Goal: Task Accomplishment & Management: Manage account settings

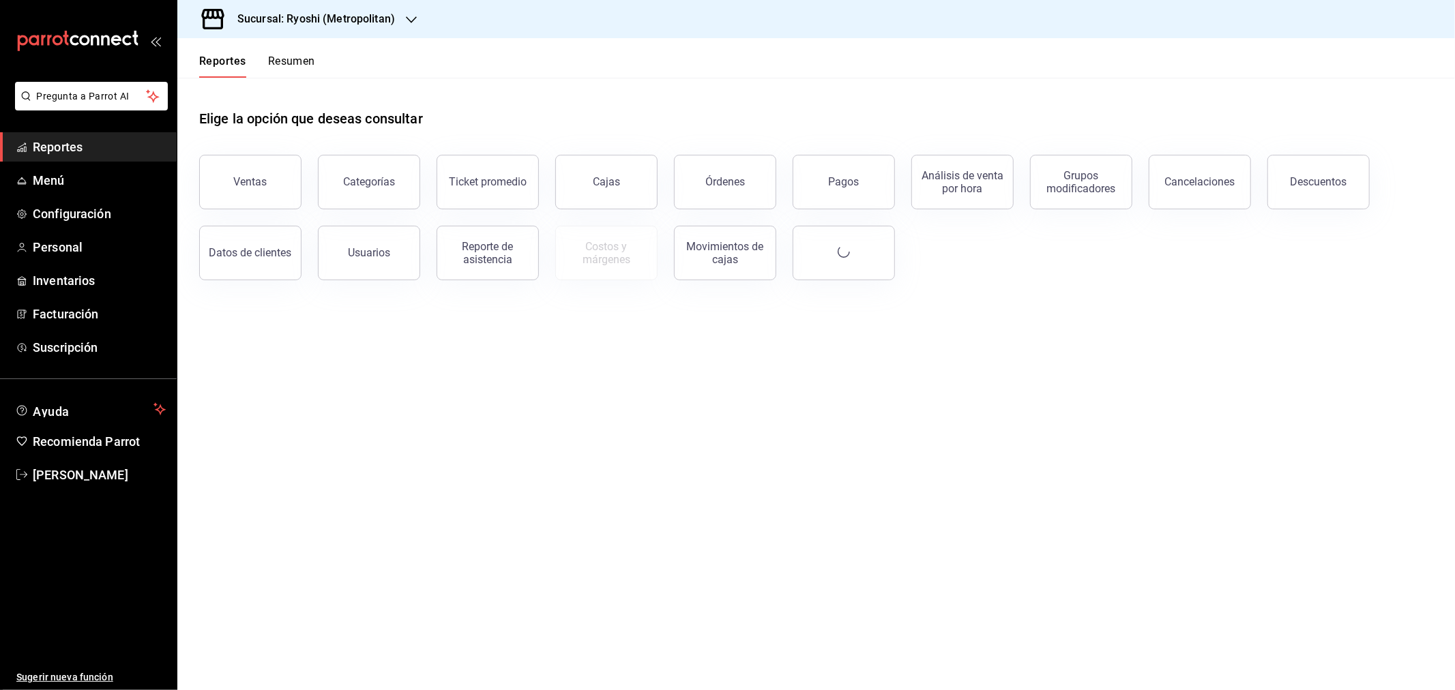
click at [342, 15] on h3 "Sucursal: Ryoshi (Metropolitan)" at bounding box center [310, 19] width 168 height 16
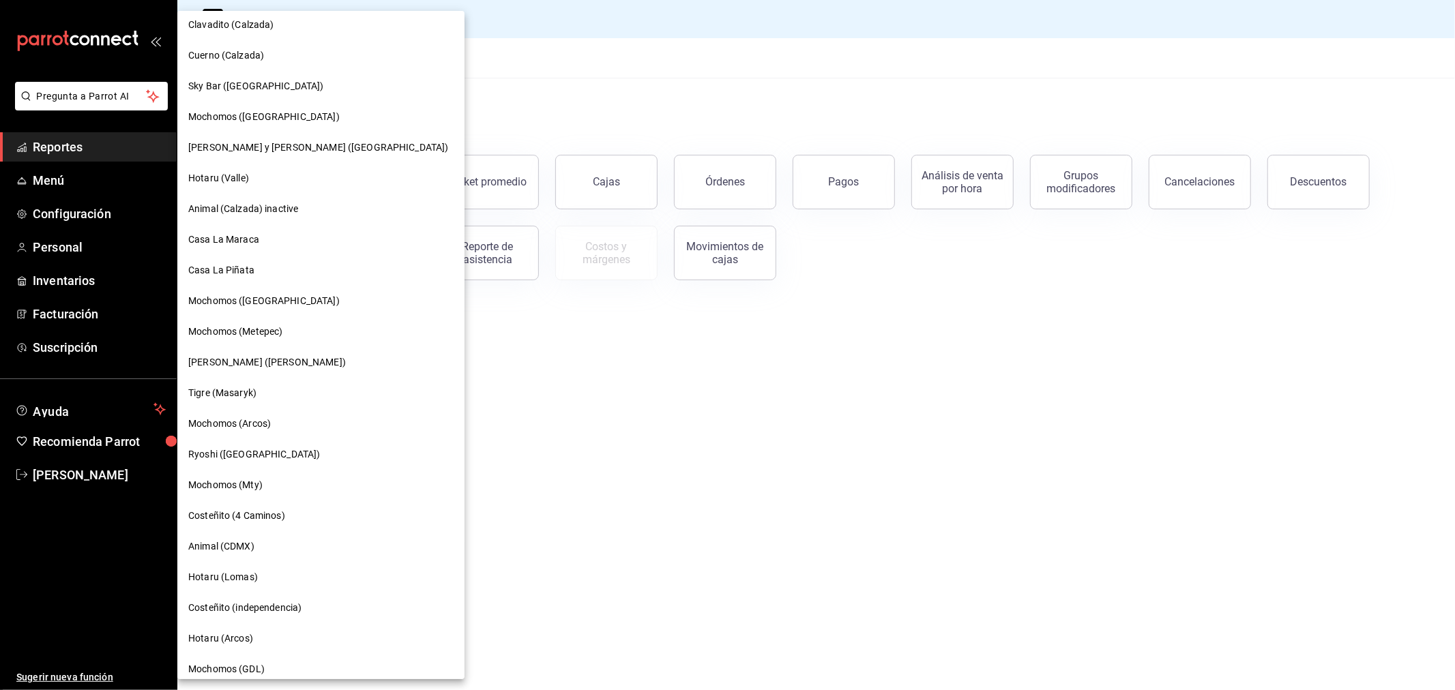
scroll to position [758, 0]
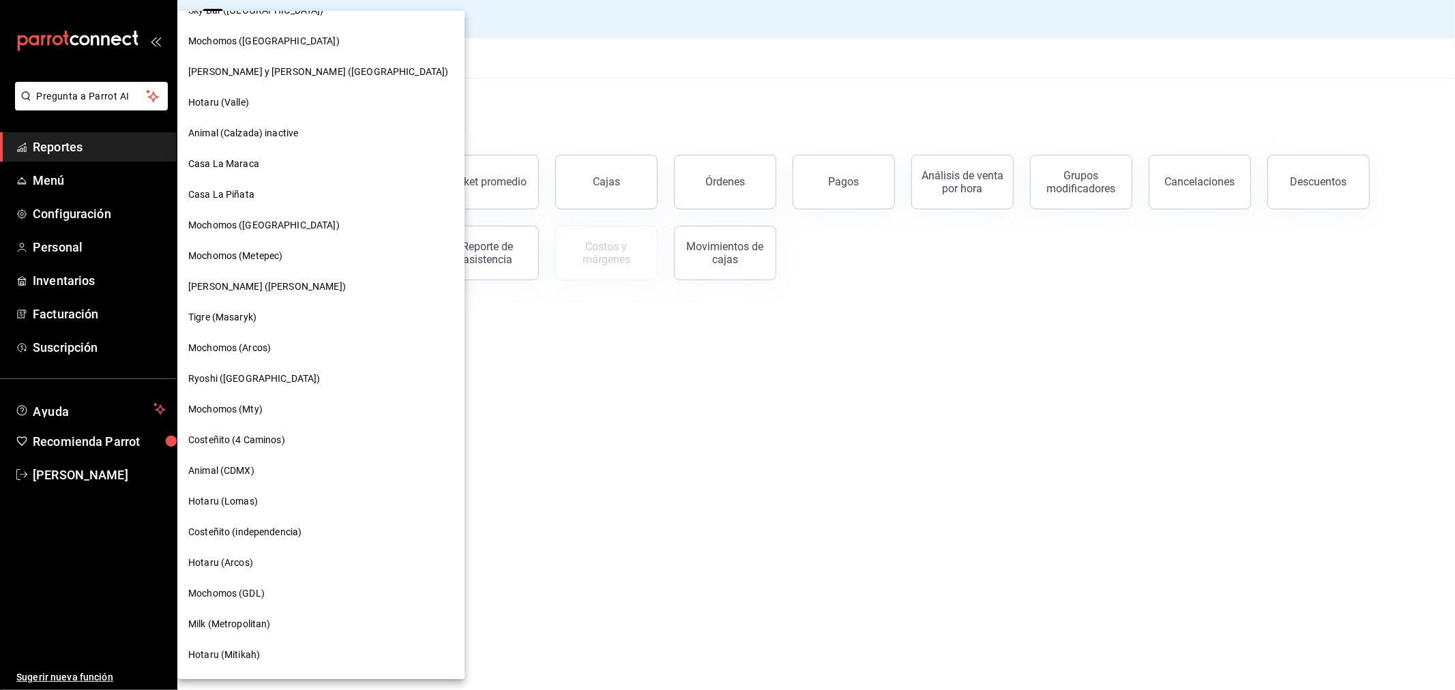
click at [228, 249] on span "Mochomos (Metepec)" at bounding box center [235, 256] width 94 height 14
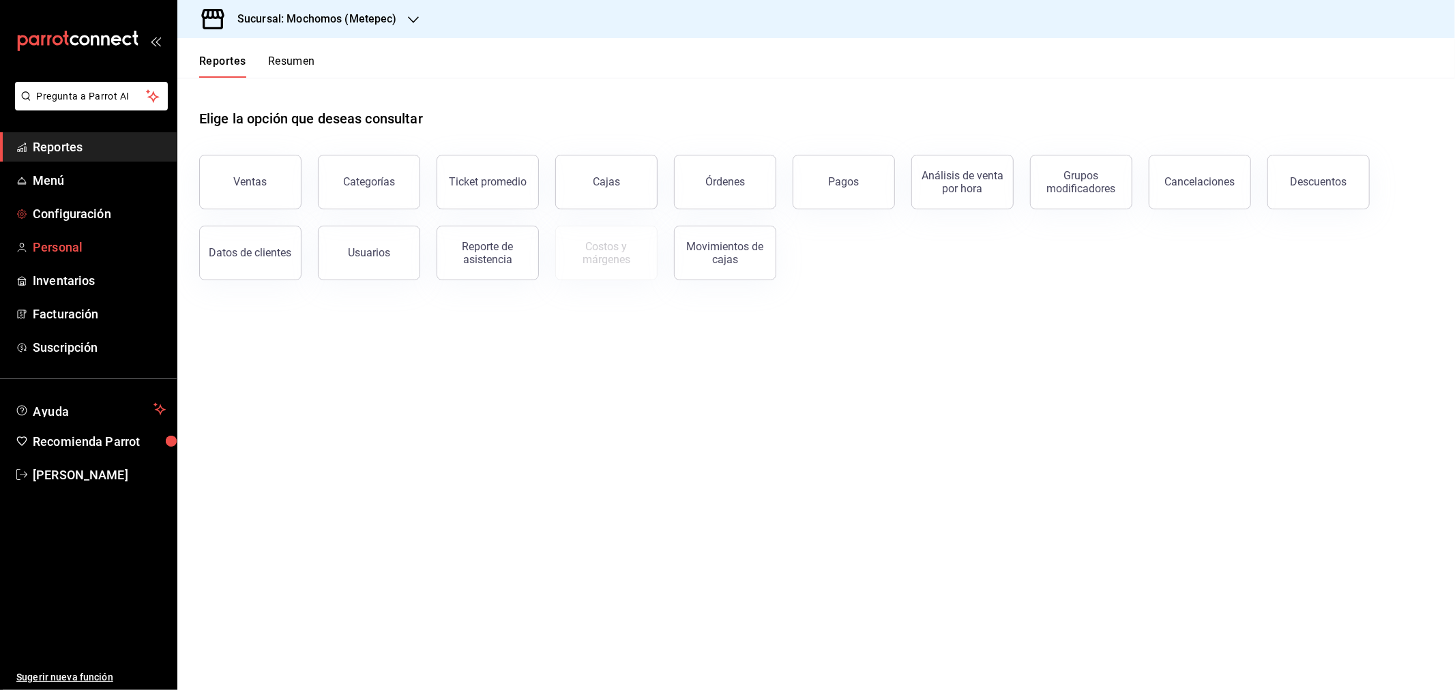
click at [57, 243] on span "Personal" at bounding box center [99, 247] width 133 height 18
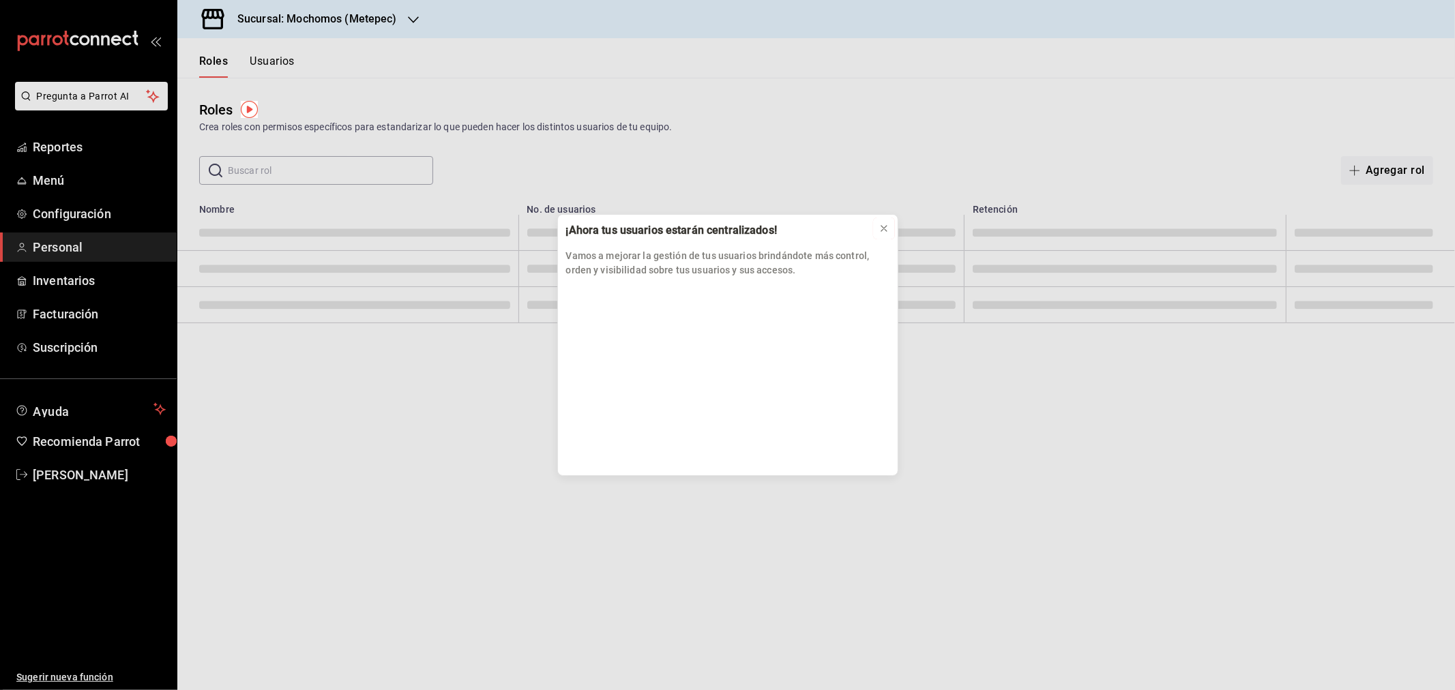
click at [887, 226] on icon at bounding box center [883, 228] width 11 height 11
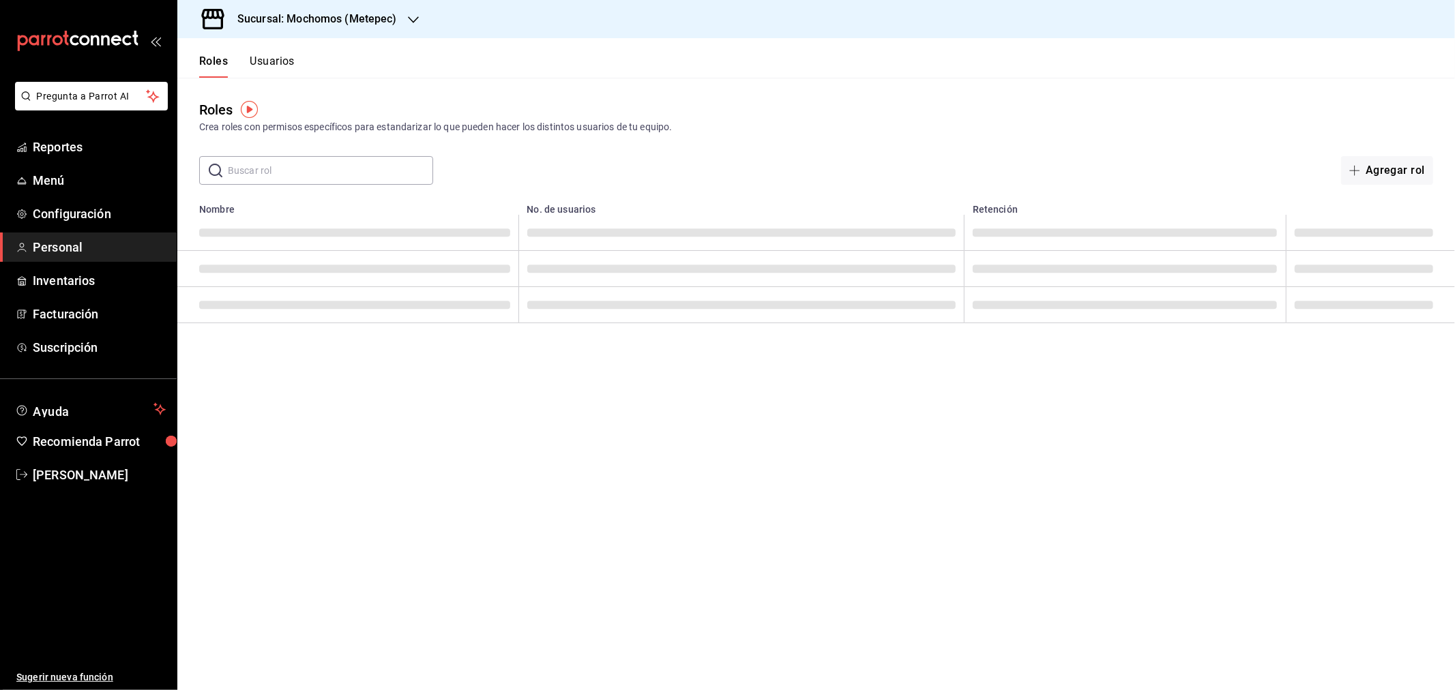
click at [280, 61] on button "Usuarios" at bounding box center [272, 66] width 45 height 23
click at [248, 166] on input "text" at bounding box center [330, 170] width 205 height 27
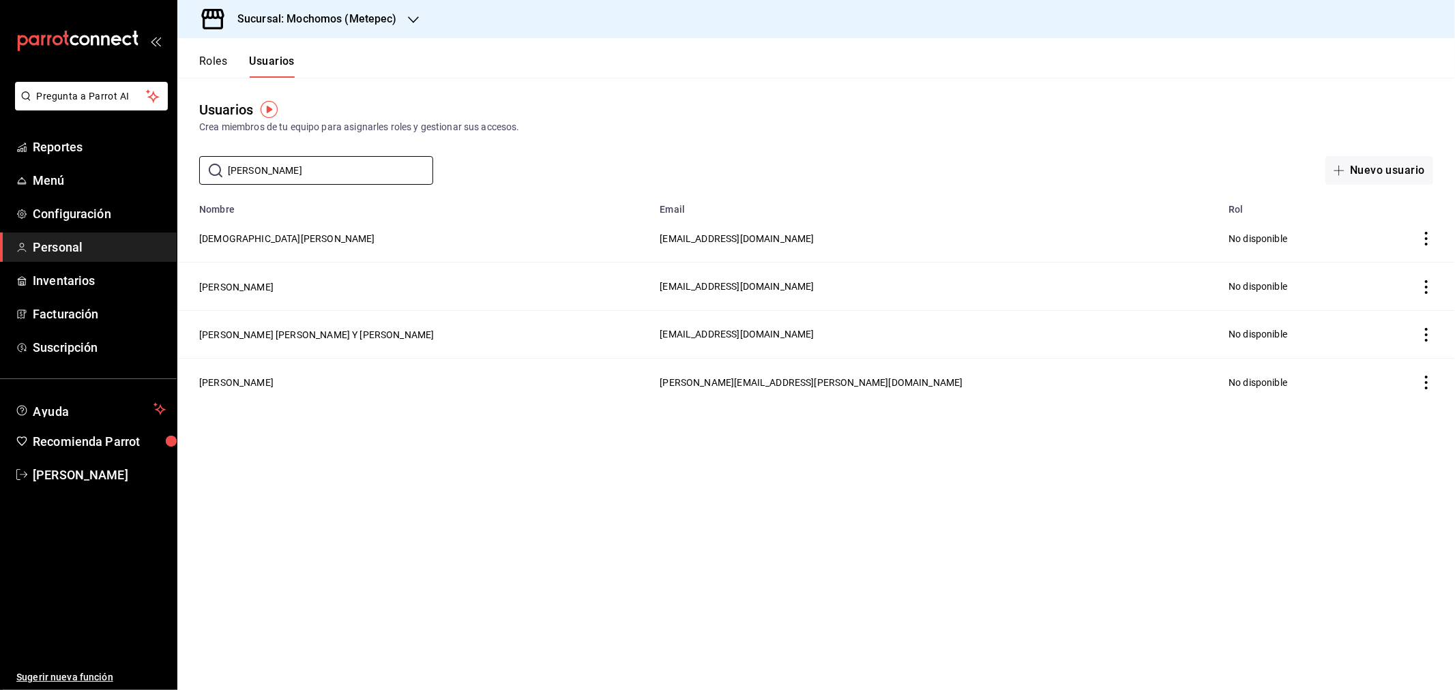
type input "[PERSON_NAME]"
click at [391, 22] on h3 "Sucursal: Mochomos (Metepec)" at bounding box center [311, 19] width 170 height 16
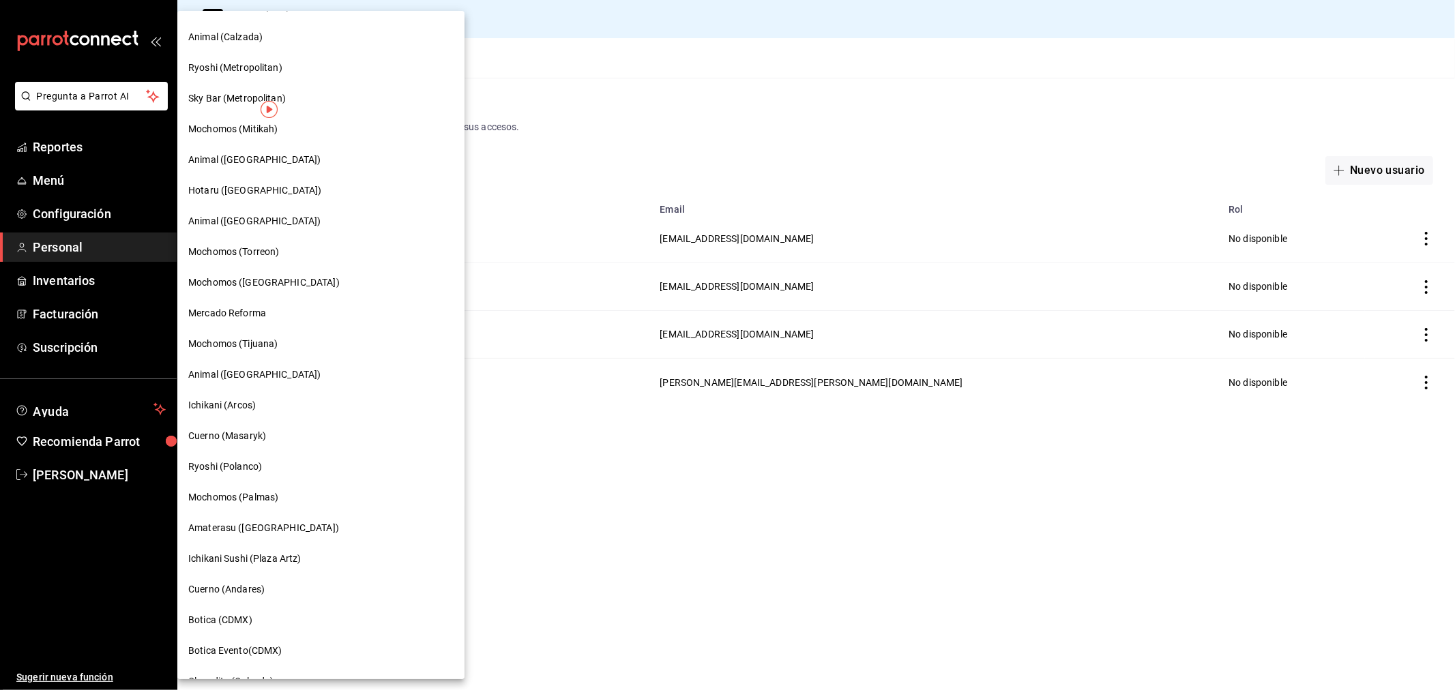
scroll to position [25, 0]
click at [230, 250] on span "Mochomos (Torreon)" at bounding box center [233, 252] width 91 height 14
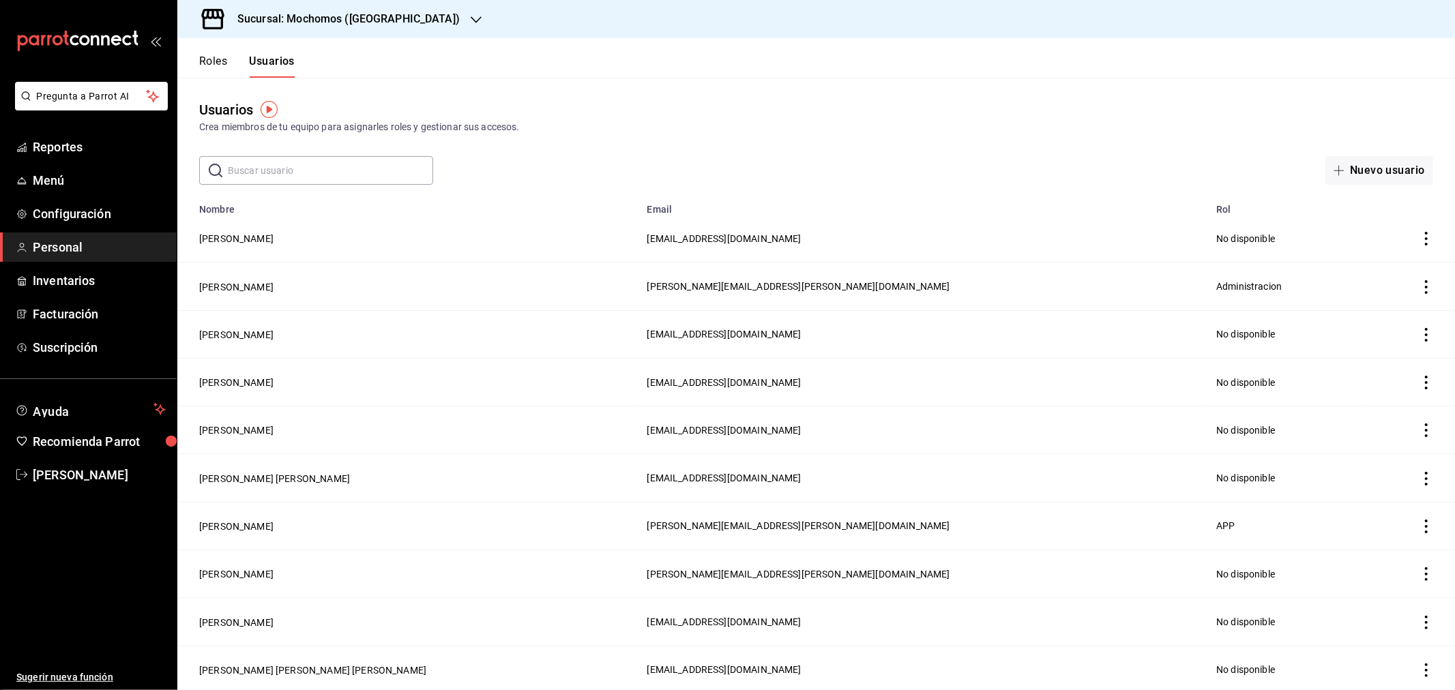
click at [265, 171] on input "text" at bounding box center [330, 170] width 205 height 27
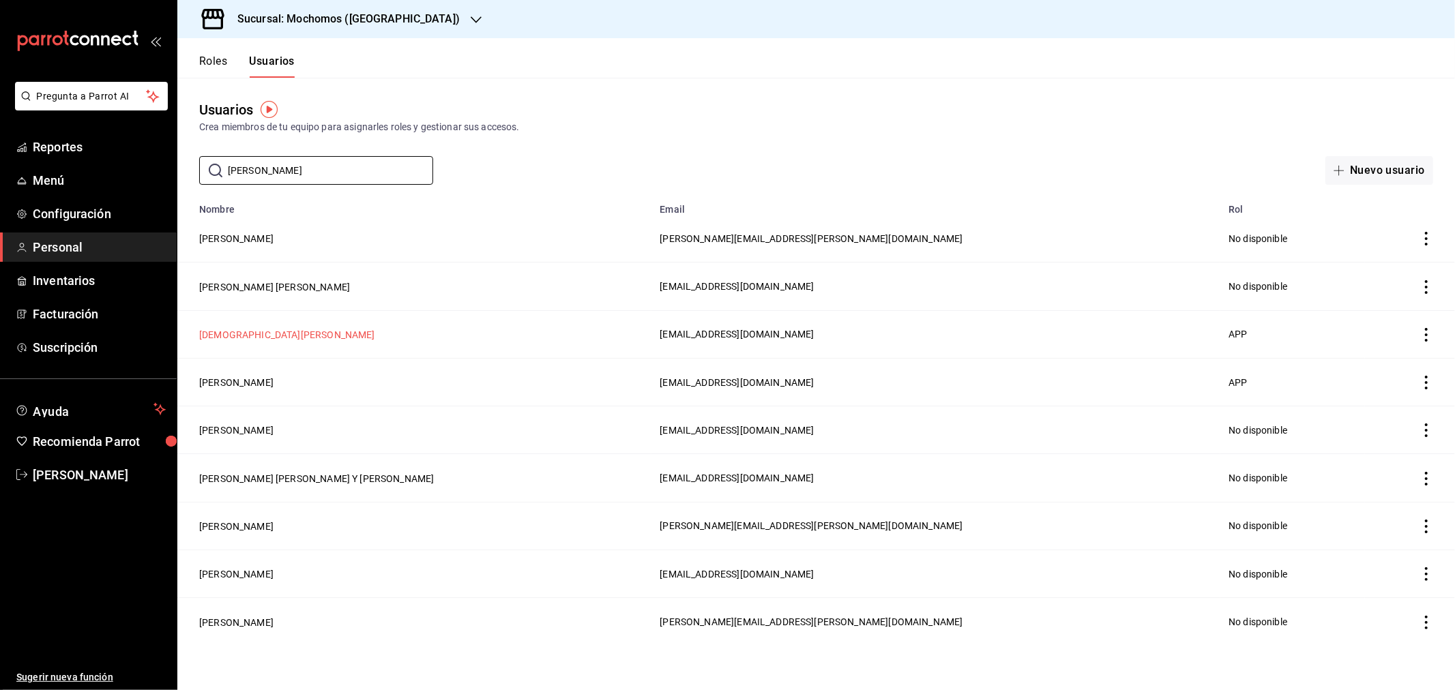
type input "[PERSON_NAME]"
click at [240, 333] on button "[DEMOGRAPHIC_DATA][PERSON_NAME]" at bounding box center [287, 335] width 176 height 14
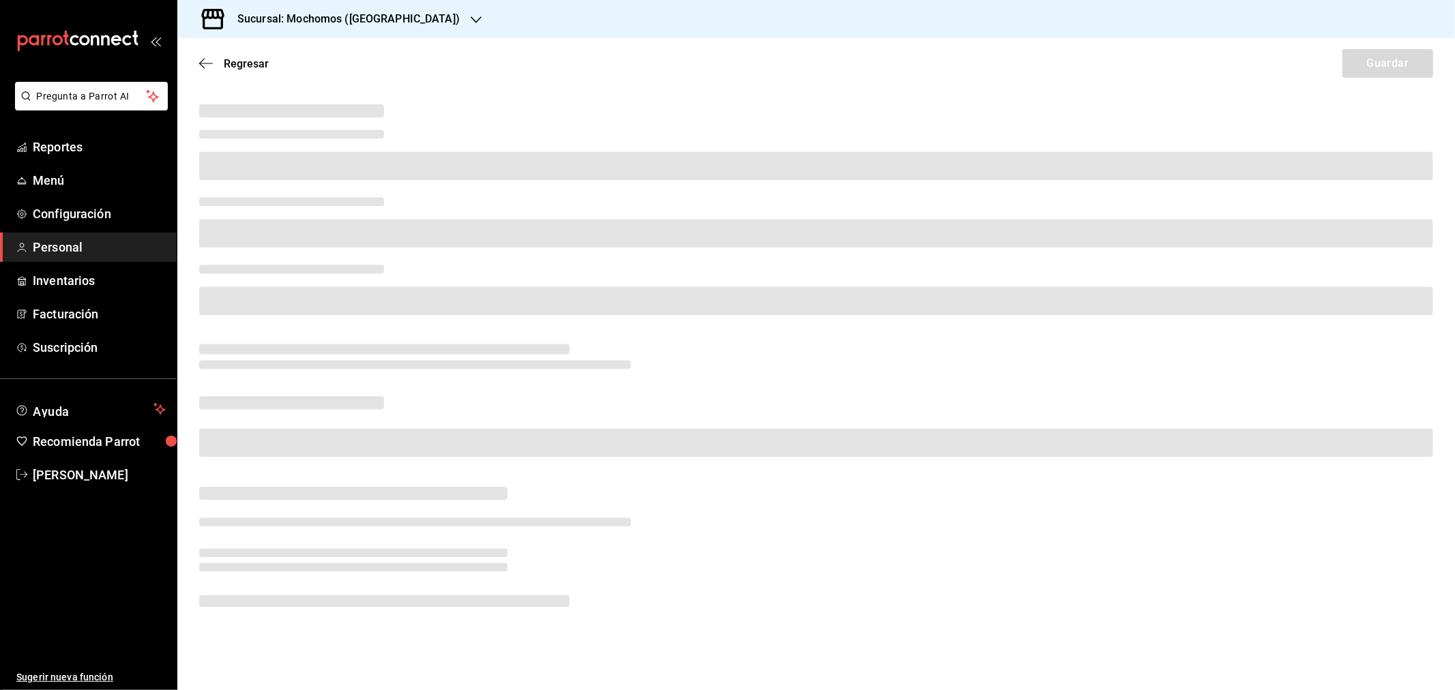
drag, startPoint x: -237, startPoint y: 489, endPoint x: -347, endPoint y: 489, distance: 109.8
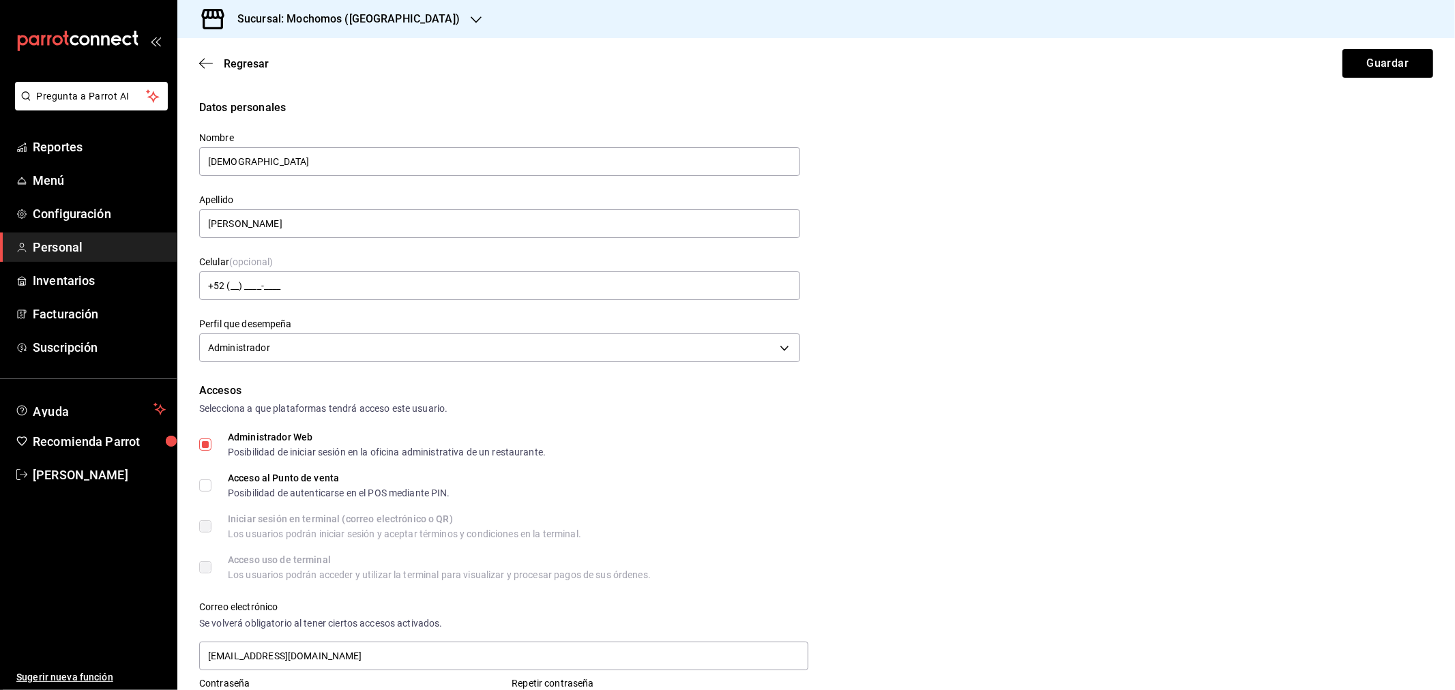
drag, startPoint x: 1375, startPoint y: 164, endPoint x: 1371, endPoint y: 171, distance: 8.5
click at [1375, 164] on div "Datos personales Nombre [PERSON_NAME] [PERSON_NAME] Celular (opcional) +52 (__)…" at bounding box center [816, 233] width 1234 height 267
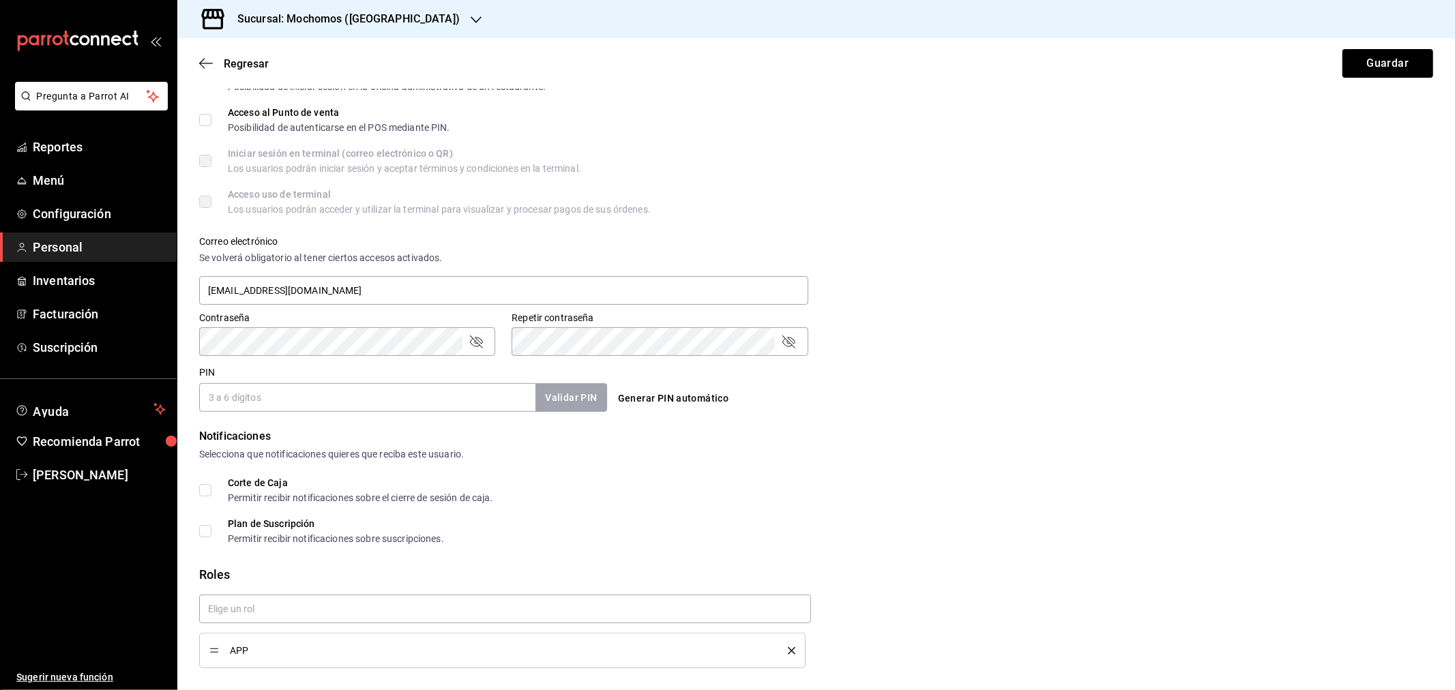
scroll to position [403, 0]
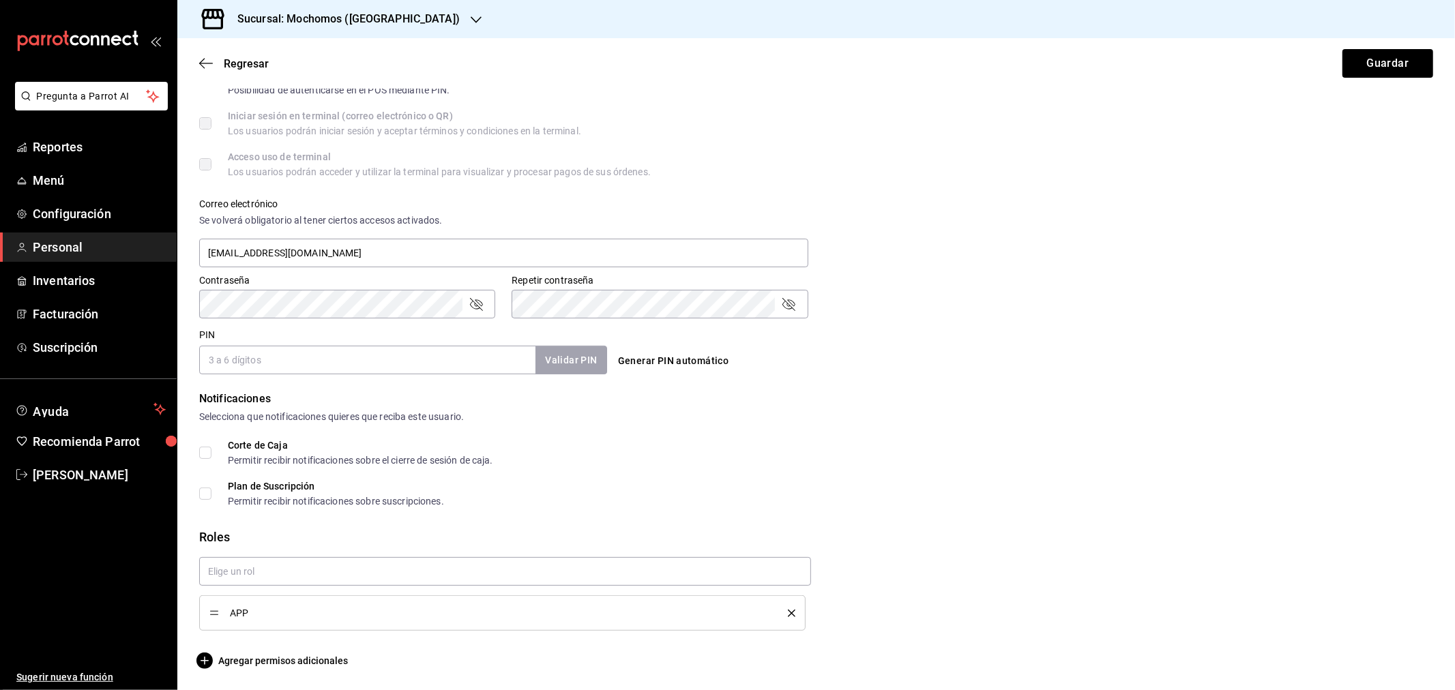
click at [1333, 208] on div "Correo electrónico Se volverá obligatorio [PERSON_NAME] ciertos accesos activad…" at bounding box center [808, 225] width 1250 height 87
drag, startPoint x: 332, startPoint y: 250, endPoint x: 147, endPoint y: 249, distance: 184.8
click at [147, 249] on div "Pregunta a Parrot AI Reportes Menú Configuración Personal Inventarios Facturaci…" at bounding box center [727, 345] width 1455 height 690
